Goal: Task Accomplishment & Management: Use online tool/utility

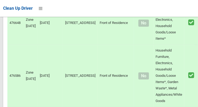
scroll to position [3968, 0]
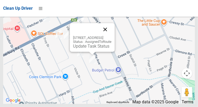
click at [112, 36] on button "Close" at bounding box center [105, 29] width 13 height 13
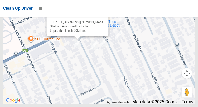
click at [99, 20] on button "Close" at bounding box center [99, 14] width 13 height 13
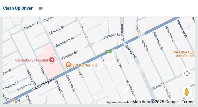
scroll to position [3968, 0]
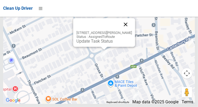
click at [126, 31] on button "Close" at bounding box center [125, 24] width 13 height 13
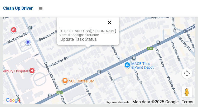
click at [109, 29] on button "Close" at bounding box center [109, 22] width 13 height 13
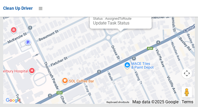
click at [144, 13] on button "Close" at bounding box center [142, 6] width 13 height 13
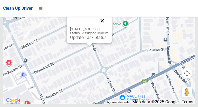
click at [109, 27] on button "Close" at bounding box center [102, 21] width 13 height 13
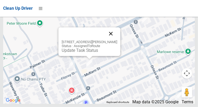
click at [109, 40] on button "Close" at bounding box center [111, 33] width 13 height 13
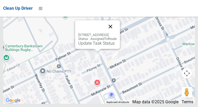
click at [117, 33] on button "Close" at bounding box center [110, 26] width 13 height 13
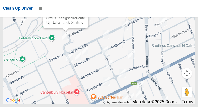
click at [85, 12] on button "Close" at bounding box center [78, 5] width 13 height 13
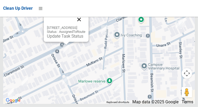
click at [86, 26] on button "Close" at bounding box center [79, 19] width 13 height 13
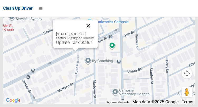
click at [95, 32] on button "Close" at bounding box center [88, 26] width 13 height 13
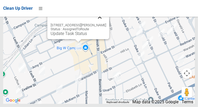
click at [96, 23] on button "Close" at bounding box center [99, 17] width 13 height 13
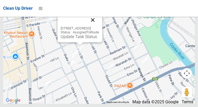
click at [99, 26] on button "Close" at bounding box center [93, 20] width 13 height 13
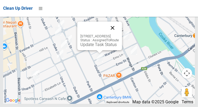
click at [119, 34] on button "Close" at bounding box center [112, 28] width 13 height 13
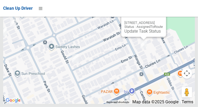
click at [163, 21] on button "Close" at bounding box center [157, 14] width 13 height 13
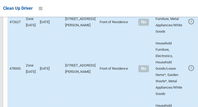
scroll to position [0, 0]
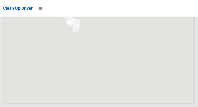
scroll to position [3968, 0]
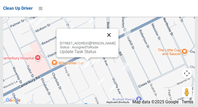
click at [109, 41] on button "Close" at bounding box center [109, 35] width 13 height 13
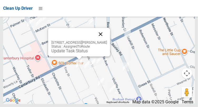
click at [100, 41] on button "Close" at bounding box center [100, 34] width 13 height 13
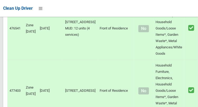
scroll to position [0, 0]
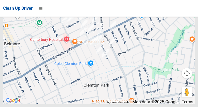
scroll to position [3968, 0]
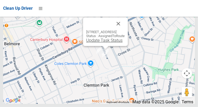
click at [106, 43] on link "Update Task Status" at bounding box center [104, 40] width 36 height 5
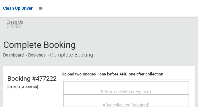
click at [132, 90] on span "Before collection (required)" at bounding box center [126, 92] width 50 height 5
click at [149, 91] on span "Before collection (required)" at bounding box center [126, 92] width 50 height 5
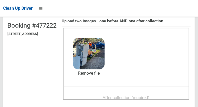
scroll to position [54, 0]
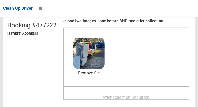
click at [147, 96] on span "After collection (required)" at bounding box center [126, 97] width 47 height 5
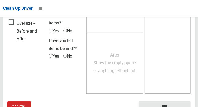
scroll to position [477, 0]
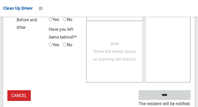
click at [173, 98] on input "****" at bounding box center [165, 96] width 52 height 10
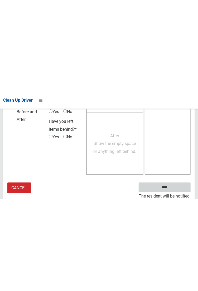
scroll to position [305, 0]
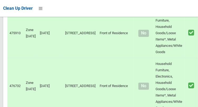
scroll to position [3968, 0]
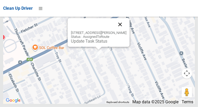
click at [121, 31] on button "Close" at bounding box center [120, 24] width 13 height 13
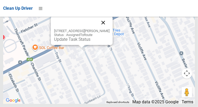
click at [106, 29] on button "Close" at bounding box center [103, 22] width 13 height 13
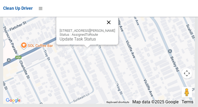
click at [111, 29] on button "Close" at bounding box center [108, 22] width 13 height 13
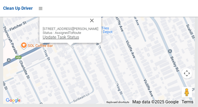
click at [71, 40] on link "Update Task Status" at bounding box center [61, 37] width 36 height 5
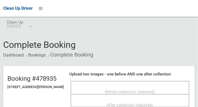
click at [115, 91] on span "Before collection (required)" at bounding box center [130, 92] width 50 height 5
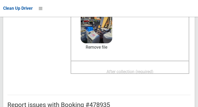
scroll to position [80, 0]
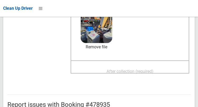
click at [148, 72] on span "After collection (required)" at bounding box center [130, 71] width 47 height 5
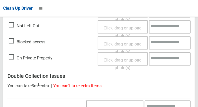
scroll to position [477, 0]
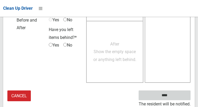
click at [173, 99] on input "****" at bounding box center [165, 96] width 52 height 10
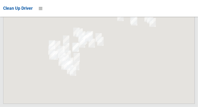
scroll to position [3968, 0]
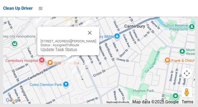
click at [65, 55] on div "10 Wade Street, CAMPSIE NSW 2194 Status : AssignedToRoute Update Task Status" at bounding box center [68, 41] width 62 height 29
click at [64, 52] on link "Update Task Status" at bounding box center [58, 49] width 36 height 5
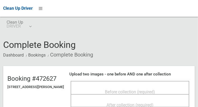
click at [120, 90] on span "Before collection (required)" at bounding box center [130, 92] width 50 height 5
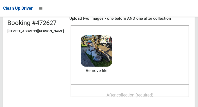
scroll to position [55, 0]
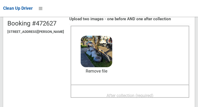
click at [149, 97] on span "After collection (required)" at bounding box center [130, 95] width 47 height 5
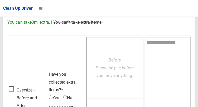
scroll to position [477, 0]
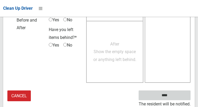
click at [172, 99] on input "****" at bounding box center [165, 96] width 52 height 10
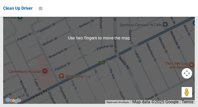
scroll to position [3967, 0]
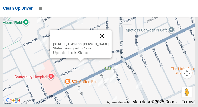
click at [105, 43] on button "Close" at bounding box center [102, 36] width 13 height 13
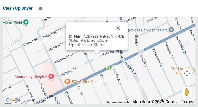
click at [91, 48] on link "Update Task Status" at bounding box center [87, 45] width 36 height 5
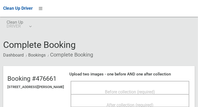
click at [113, 90] on span "Before collection (required)" at bounding box center [130, 92] width 50 height 5
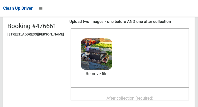
scroll to position [54, 0]
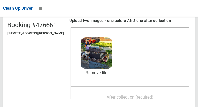
click at [154, 96] on span "After collection (required)" at bounding box center [130, 97] width 47 height 5
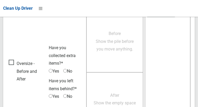
scroll to position [477, 0]
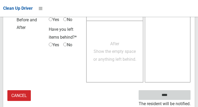
click at [173, 98] on input "****" at bounding box center [165, 96] width 52 height 10
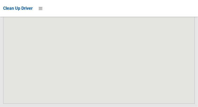
scroll to position [3968, 0]
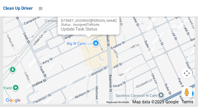
click at [106, 19] on button "Close" at bounding box center [110, 12] width 13 height 13
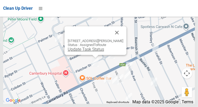
click at [91, 52] on link "Update Task Status" at bounding box center [86, 49] width 36 height 5
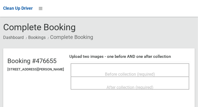
scroll to position [17, 0]
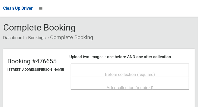
click at [142, 75] on span "Before collection (required)" at bounding box center [130, 74] width 50 height 5
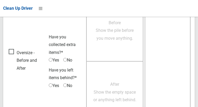
scroll to position [391, 0]
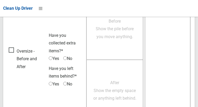
click at [13, 50] on span "Oversize - Before and After" at bounding box center [27, 60] width 37 height 24
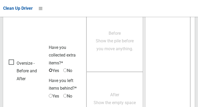
scroll to position [377, 0]
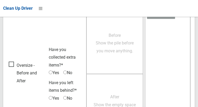
click at [123, 48] on span "Before Show the pile before you move anything." at bounding box center [115, 43] width 38 height 21
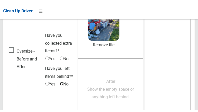
scroll to position [392, 0]
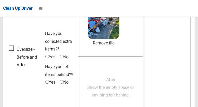
click at [120, 95] on span "After Show the empty space or anything left behind." at bounding box center [110, 87] width 47 height 21
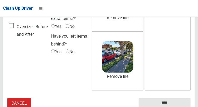
scroll to position [425, 0]
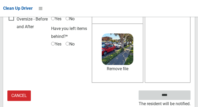
click at [168, 95] on input "****" at bounding box center [165, 96] width 52 height 10
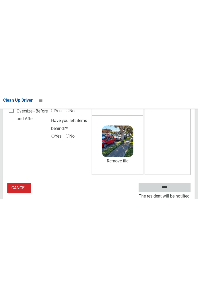
scroll to position [253, 0]
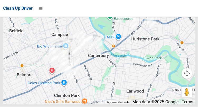
scroll to position [3968, 0]
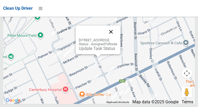
click at [118, 38] on button "Close" at bounding box center [111, 32] width 13 height 13
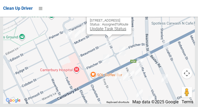
click at [105, 31] on link "Update Task Status" at bounding box center [108, 28] width 36 height 5
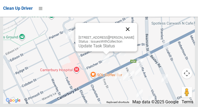
click at [134, 36] on button "Close" at bounding box center [127, 29] width 13 height 13
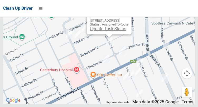
click at [105, 31] on link "Update Task Status" at bounding box center [108, 28] width 36 height 5
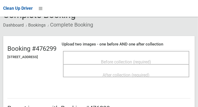
scroll to position [31, 0]
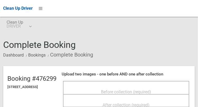
click at [125, 90] on span "Before collection (required)" at bounding box center [126, 92] width 50 height 5
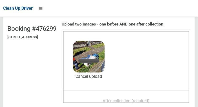
scroll to position [52, 0]
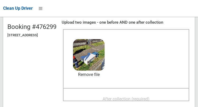
click at [135, 98] on span "After collection (required)" at bounding box center [126, 99] width 47 height 5
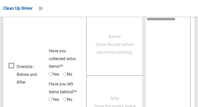
scroll to position [477, 0]
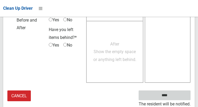
click at [173, 98] on input "****" at bounding box center [165, 96] width 52 height 10
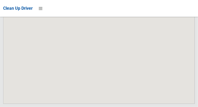
scroll to position [3968, 0]
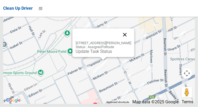
click at [126, 41] on button "Close" at bounding box center [125, 35] width 13 height 13
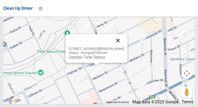
click at [122, 47] on button "Close" at bounding box center [118, 40] width 13 height 13
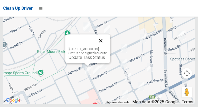
click at [107, 47] on button "Close" at bounding box center [101, 41] width 13 height 13
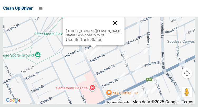
click at [119, 29] on button "Close" at bounding box center [115, 23] width 13 height 13
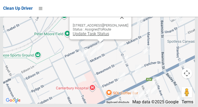
click at [102, 36] on link "Update Task Status" at bounding box center [91, 33] width 36 height 5
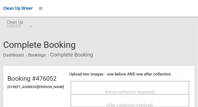
click at [139, 92] on span "Before collection (required)" at bounding box center [130, 92] width 50 height 5
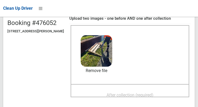
scroll to position [58, 0]
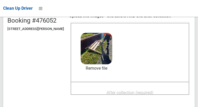
click at [154, 92] on span "After collection (required)" at bounding box center [130, 93] width 47 height 5
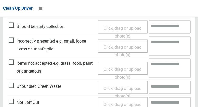
scroll to position [317, 0]
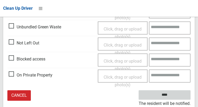
click at [173, 98] on input "****" at bounding box center [165, 96] width 52 height 10
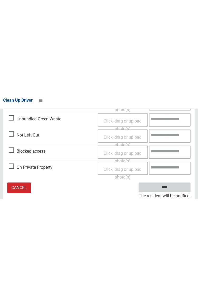
scroll to position [145, 0]
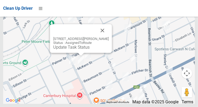
scroll to position [3968, 0]
click at [81, 50] on link "Update Task Status" at bounding box center [71, 47] width 36 height 5
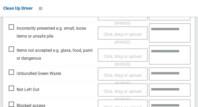
scroll to position [178, 0]
click at [12, 90] on span "Not Left Out" at bounding box center [24, 90] width 31 height 8
click at [129, 92] on span "Click, drag or upload photo(s)" at bounding box center [123, 95] width 38 height 13
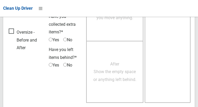
scroll to position [385, 0]
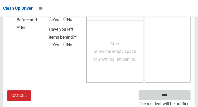
click at [168, 94] on input "****" at bounding box center [165, 96] width 52 height 10
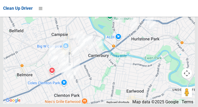
scroll to position [3968, 0]
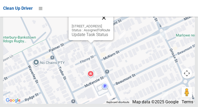
click at [110, 24] on button "Close" at bounding box center [104, 18] width 13 height 13
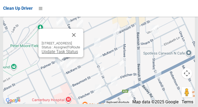
click at [60, 54] on link "Update Task Status" at bounding box center [60, 51] width 36 height 5
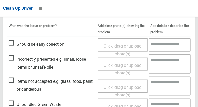
scroll to position [147, 0]
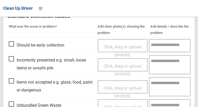
click at [14, 63] on span "Incorrectly presented e.g. small, loose items or unsafe pile" at bounding box center [52, 65] width 87 height 16
click at [126, 65] on span "Click, drag or upload photo(s)" at bounding box center [123, 70] width 38 height 13
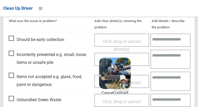
scroll to position [156, 0]
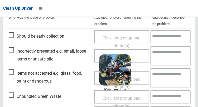
click at [141, 58] on div "Click, drag or upload photo(s) 5.1 MB 2025-08-2909.38.38363703017000358380.jpg …" at bounding box center [122, 56] width 55 height 13
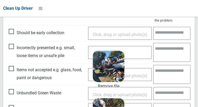
scroll to position [159, 0]
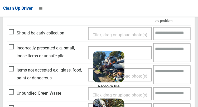
click at [172, 54] on textarea at bounding box center [171, 52] width 37 height 19
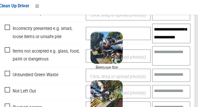
scroll to position [39, 0]
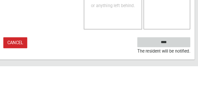
type textarea "**********"
click at [179, 86] on input "****" at bounding box center [165, 84] width 52 height 10
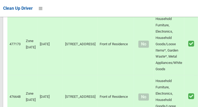
scroll to position [3968, 0]
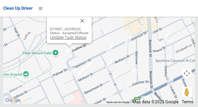
click at [68, 40] on link "Update Task Status" at bounding box center [68, 37] width 36 height 5
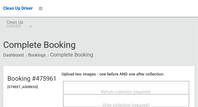
click at [138, 90] on span "Before collection (required)" at bounding box center [126, 92] width 50 height 5
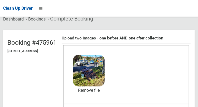
scroll to position [37, 0]
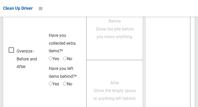
scroll to position [477, 0]
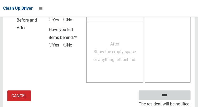
click at [168, 95] on input "****" at bounding box center [165, 96] width 52 height 10
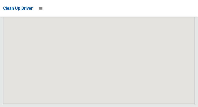
scroll to position [3968, 0]
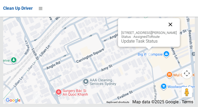
click at [172, 31] on button "Close" at bounding box center [170, 24] width 13 height 13
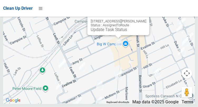
click at [139, 19] on button "Close" at bounding box center [140, 13] width 13 height 13
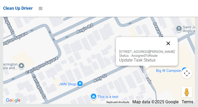
click at [170, 50] on button "Close" at bounding box center [168, 43] width 13 height 13
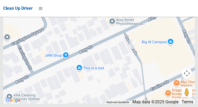
scroll to position [3957, 0]
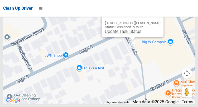
click at [131, 34] on link "Update Task Status" at bounding box center [123, 31] width 36 height 5
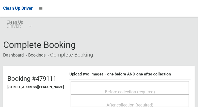
click at [111, 90] on span "Before collection (required)" at bounding box center [130, 92] width 50 height 5
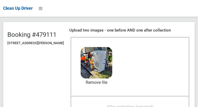
scroll to position [44, 0]
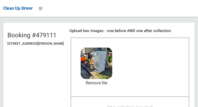
click at [153, 106] on span "After collection (required)" at bounding box center [130, 107] width 47 height 5
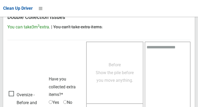
scroll to position [477, 0]
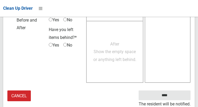
click at [171, 101] on small "The resident will be notified." at bounding box center [165, 105] width 52 height 8
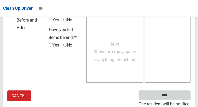
click at [175, 97] on input "****" at bounding box center [165, 96] width 52 height 10
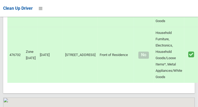
scroll to position [3968, 0]
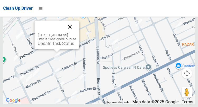
click at [76, 33] on button "Close" at bounding box center [70, 27] width 13 height 13
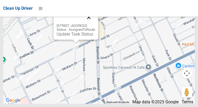
click at [95, 24] on button "Close" at bounding box center [89, 17] width 13 height 13
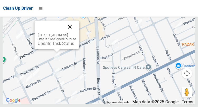
click at [76, 33] on button "Close" at bounding box center [70, 27] width 13 height 13
click at [55, 46] on link "Update Task Status" at bounding box center [56, 43] width 36 height 5
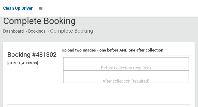
scroll to position [32, 0]
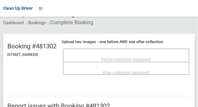
click at [152, 58] on span "Before collection (required)" at bounding box center [126, 59] width 50 height 5
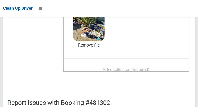
scroll to position [84, 0]
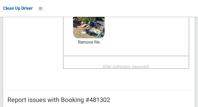
click at [150, 68] on span "After collection (required)" at bounding box center [126, 66] width 47 height 5
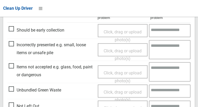
scroll to position [253, 0]
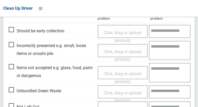
click at [12, 71] on span "Items not accepted e.g. glass, food, paint or dangerous" at bounding box center [52, 72] width 87 height 16
click at [127, 74] on span "Click, drag or upload photo(s)" at bounding box center [123, 78] width 38 height 13
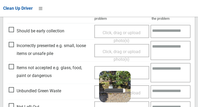
click at [173, 74] on textarea at bounding box center [171, 72] width 40 height 19
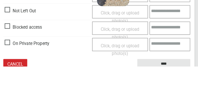
scroll to position [329, 0]
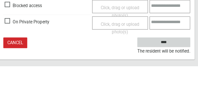
type textarea "**********"
click at [173, 89] on input "****" at bounding box center [165, 84] width 52 height 10
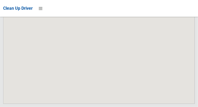
scroll to position [3968, 0]
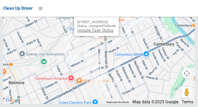
click at [96, 33] on link "Update Task Status" at bounding box center [95, 30] width 36 height 5
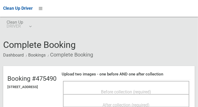
click at [142, 91] on span "Before collection (required)" at bounding box center [126, 92] width 50 height 5
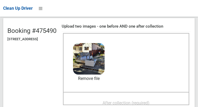
scroll to position [48, 0]
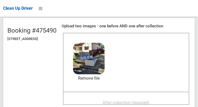
click at [150, 101] on span "After collection (required)" at bounding box center [126, 103] width 47 height 5
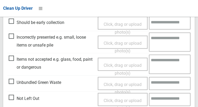
scroll to position [261, 0]
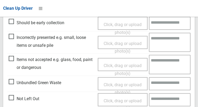
click at [61, 62] on span "Items not accepted e.g. glass, food, paint or dangerous" at bounding box center [52, 64] width 87 height 16
click at [13, 59] on span "Items not accepted e.g. glass, food, paint or dangerous" at bounding box center [52, 64] width 87 height 16
click at [125, 64] on span "Click, drag or upload photo(s)" at bounding box center [123, 70] width 38 height 13
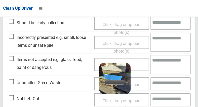
click at [173, 66] on textarea at bounding box center [171, 64] width 40 height 19
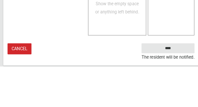
scroll to position [488, 0]
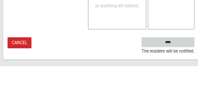
type textarea "*****"
click at [179, 86] on input "****" at bounding box center [165, 84] width 52 height 10
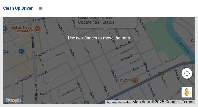
scroll to position [3951, 0]
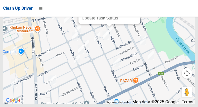
click at [135, 8] on button "Close" at bounding box center [131, 1] width 13 height 13
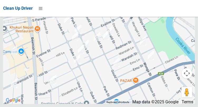
click at [132, 29] on div at bounding box center [99, 38] width 192 height 132
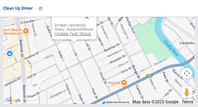
click at [78, 36] on link "Update Task Status" at bounding box center [73, 33] width 36 height 5
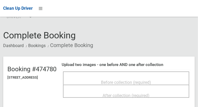
scroll to position [12, 0]
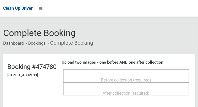
click at [134, 81] on span "Before collection (required)" at bounding box center [126, 80] width 50 height 5
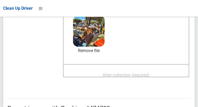
scroll to position [77, 0]
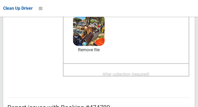
click at [150, 73] on span "After collection (required)" at bounding box center [126, 74] width 47 height 5
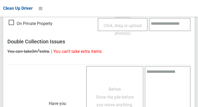
scroll to position [477, 0]
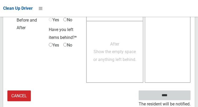
click at [173, 99] on input "****" at bounding box center [165, 96] width 52 height 10
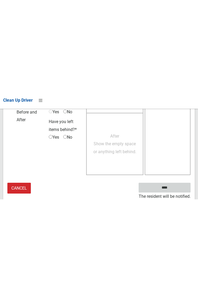
scroll to position [305, 0]
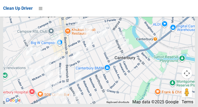
scroll to position [3968, 0]
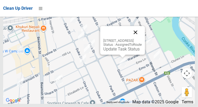
click at [142, 39] on button "Close" at bounding box center [135, 32] width 13 height 13
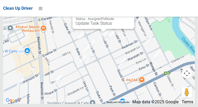
click at [124, 13] on button "Close" at bounding box center [125, 6] width 13 height 13
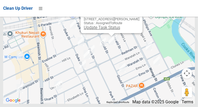
click at [111, 30] on link "Update Task Status" at bounding box center [102, 27] width 36 height 5
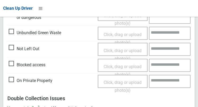
scroll to position [219, 0]
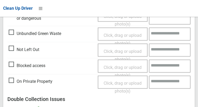
click at [38, 49] on span "Not Left Out" at bounding box center [24, 50] width 31 height 8
click at [134, 52] on span "Click, drag or upload photo(s)" at bounding box center [123, 55] width 38 height 13
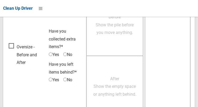
scroll to position [385, 0]
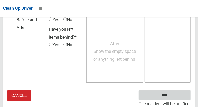
click at [173, 99] on input "****" at bounding box center [165, 96] width 52 height 10
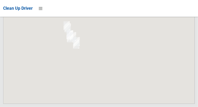
scroll to position [3968, 0]
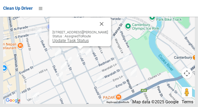
click at [77, 43] on link "Update Task Status" at bounding box center [70, 40] width 36 height 5
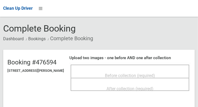
scroll to position [17, 0]
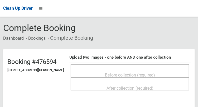
click at [155, 74] on span "Before collection (required)" at bounding box center [130, 75] width 50 height 5
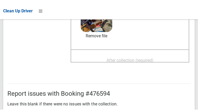
scroll to position [96, 0]
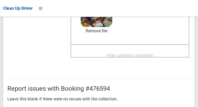
click at [148, 53] on span "After collection (required)" at bounding box center [130, 55] width 47 height 5
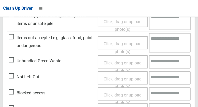
scroll to position [283, 0]
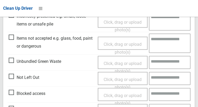
click at [13, 38] on span "Items not accepted e.g. glass, food, paint or dangerous" at bounding box center [52, 43] width 87 height 16
click at [131, 44] on span "Click, drag or upload photo(s)" at bounding box center [123, 48] width 38 height 13
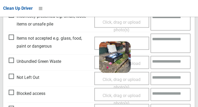
click at [171, 46] on textarea at bounding box center [171, 43] width 40 height 19
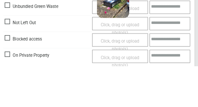
scroll to position [329, 0]
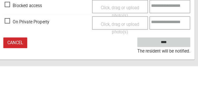
type textarea "*****"
click at [177, 85] on input "****" at bounding box center [165, 84] width 52 height 10
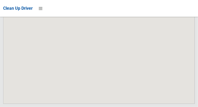
scroll to position [3968, 0]
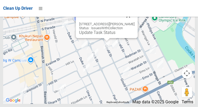
click at [129, 22] on button "Close" at bounding box center [128, 16] width 13 height 13
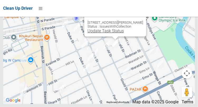
click at [118, 34] on link "Update Task Status" at bounding box center [105, 31] width 36 height 5
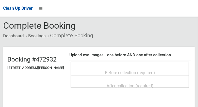
scroll to position [19, 0]
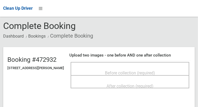
click at [140, 71] on span "Before collection (required)" at bounding box center [130, 73] width 50 height 5
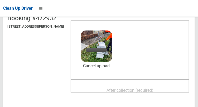
scroll to position [64, 0]
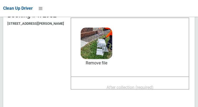
click at [128, 86] on span "After collection (required)" at bounding box center [130, 87] width 47 height 5
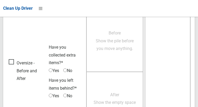
scroll to position [477, 0]
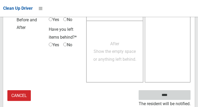
click at [173, 97] on input "****" at bounding box center [165, 96] width 52 height 10
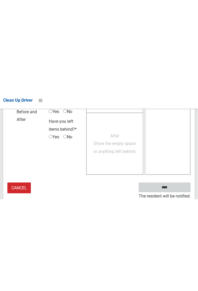
scroll to position [305, 0]
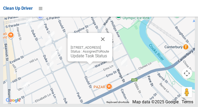
scroll to position [3968, 0]
click at [84, 59] on link "Update Task Status" at bounding box center [89, 56] width 36 height 5
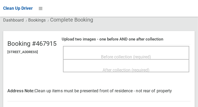
scroll to position [34, 0]
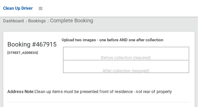
click at [134, 55] on span "Before collection (required)" at bounding box center [126, 57] width 50 height 5
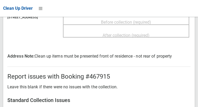
scroll to position [70, 0]
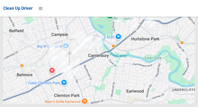
scroll to position [3968, 0]
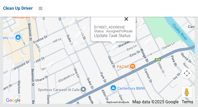
click at [133, 25] on button "Close" at bounding box center [126, 19] width 13 height 13
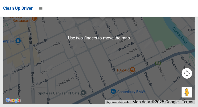
scroll to position [3945, 0]
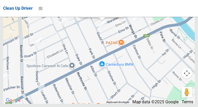
click at [92, 14] on link "Update Task Status" at bounding box center [101, 11] width 36 height 5
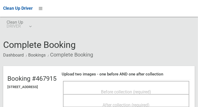
click at [119, 90] on span "Before collection (required)" at bounding box center [126, 92] width 50 height 5
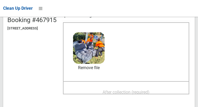
scroll to position [67, 0]
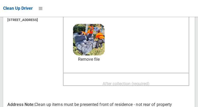
click at [131, 82] on span "After collection (required)" at bounding box center [126, 84] width 47 height 5
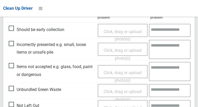
scroll to position [260, 0]
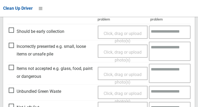
click at [14, 67] on span "Items not accepted e.g. glass, food, paint or dangerous" at bounding box center [52, 73] width 87 height 16
click at [126, 76] on span "Click, drag or upload photo(s)" at bounding box center [123, 79] width 38 height 13
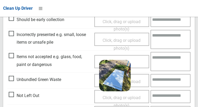
scroll to position [272, 0]
click at [167, 65] on textarea at bounding box center [171, 61] width 40 height 19
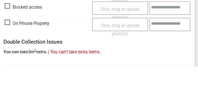
scroll to position [496, 0]
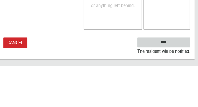
type textarea "*****"
click at [180, 85] on input "****" at bounding box center [165, 84] width 52 height 10
